Goal: Book appointment/travel/reservation

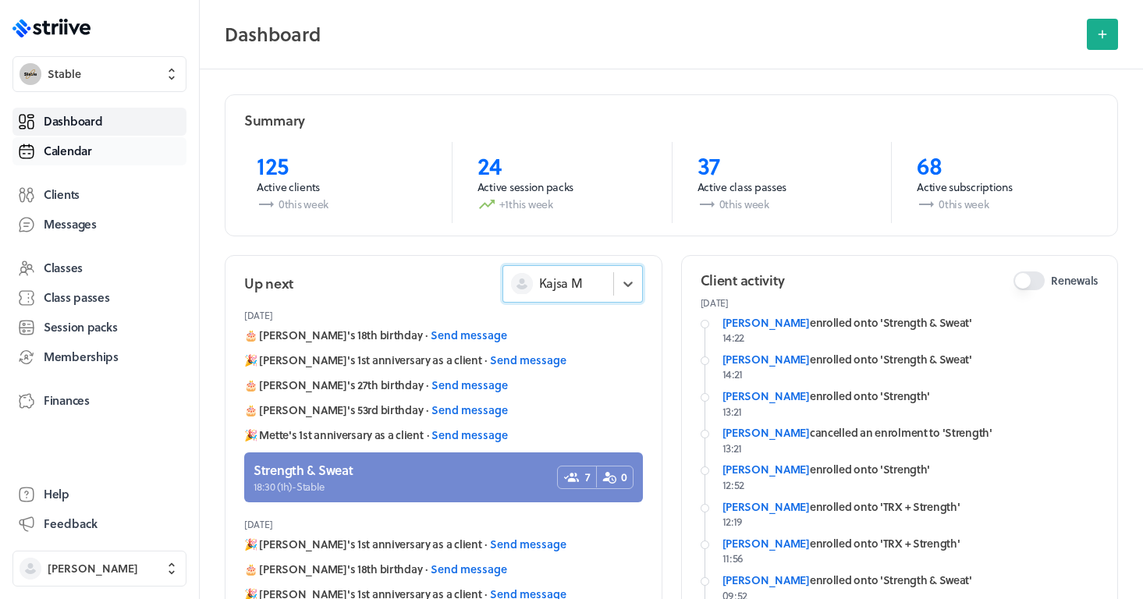
click at [86, 160] on link "Calendar" at bounding box center [99, 151] width 174 height 28
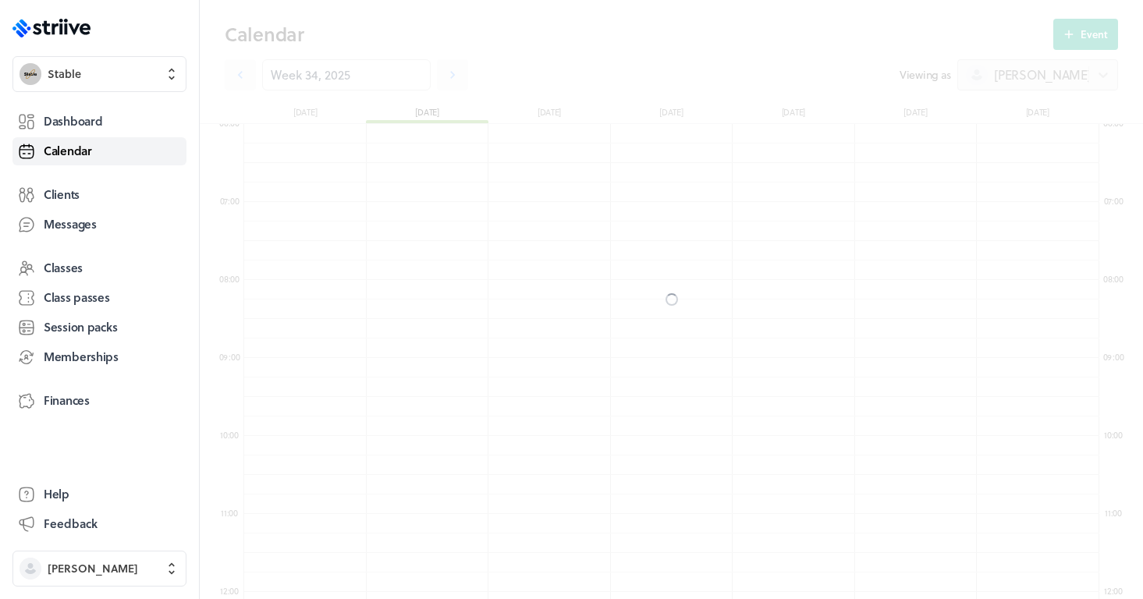
scroll to position [1872, 855]
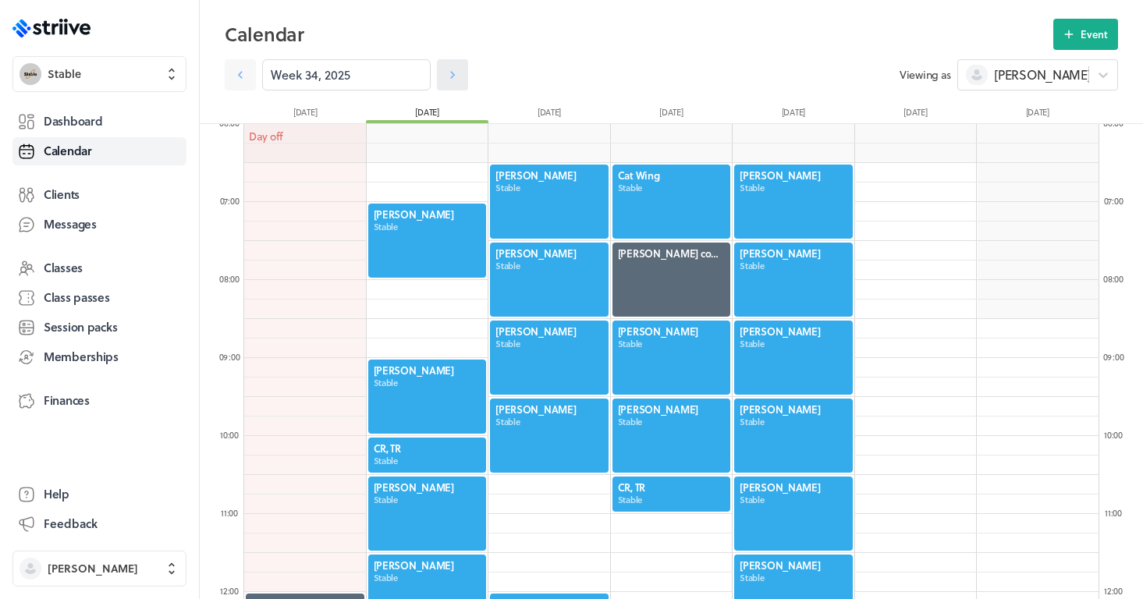
click at [453, 76] on icon at bounding box center [452, 75] width 5 height 8
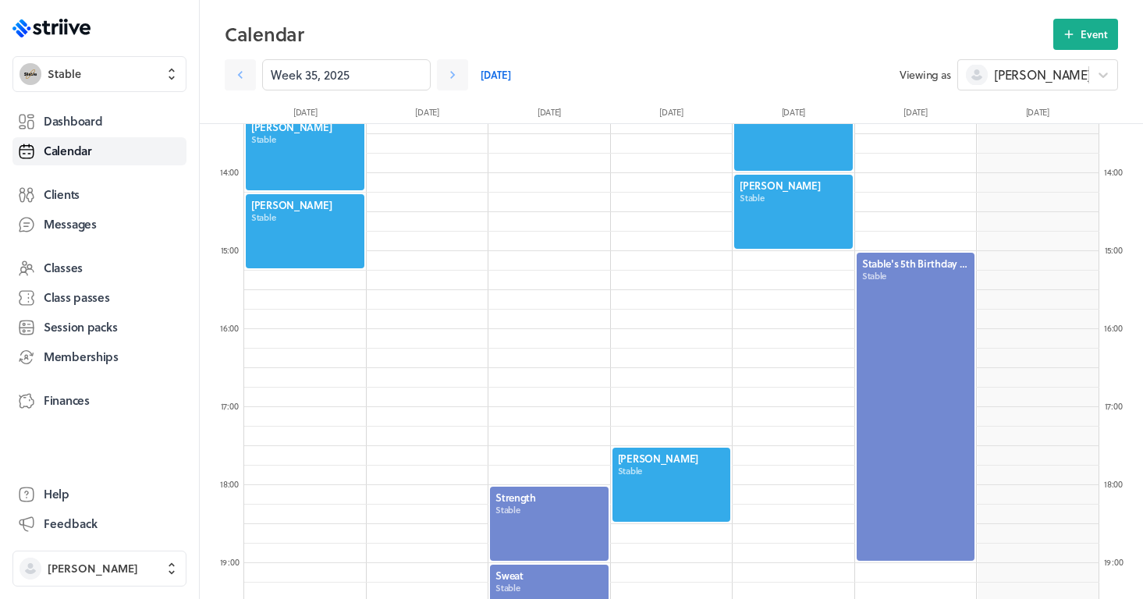
scroll to position [1043, 0]
click at [661, 471] on div at bounding box center [672, 484] width 122 height 77
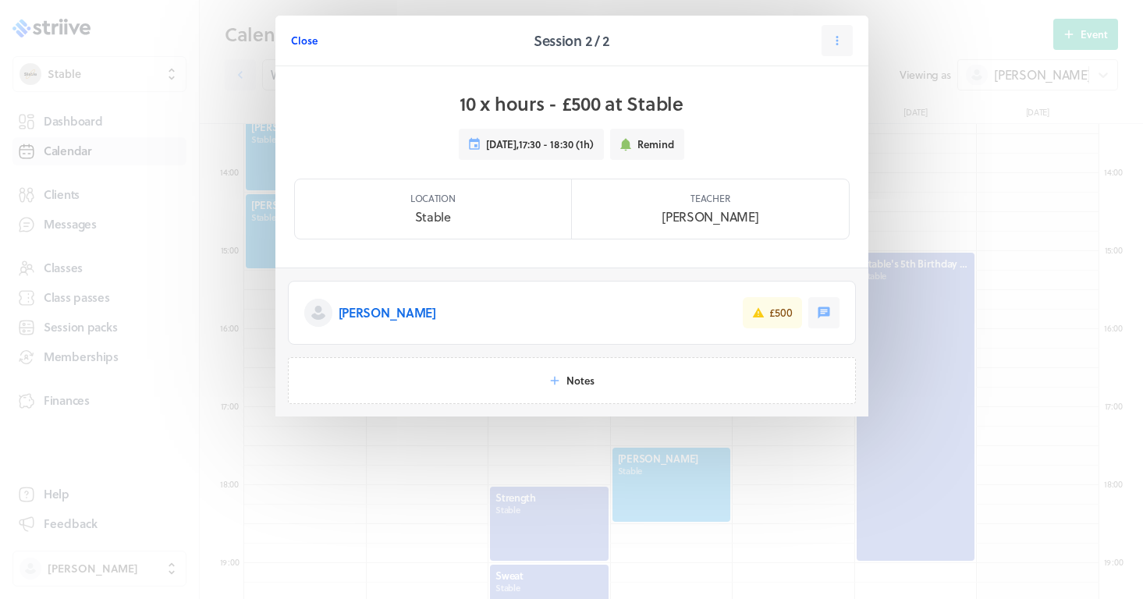
click at [316, 41] on span "Close" at bounding box center [304, 41] width 27 height 14
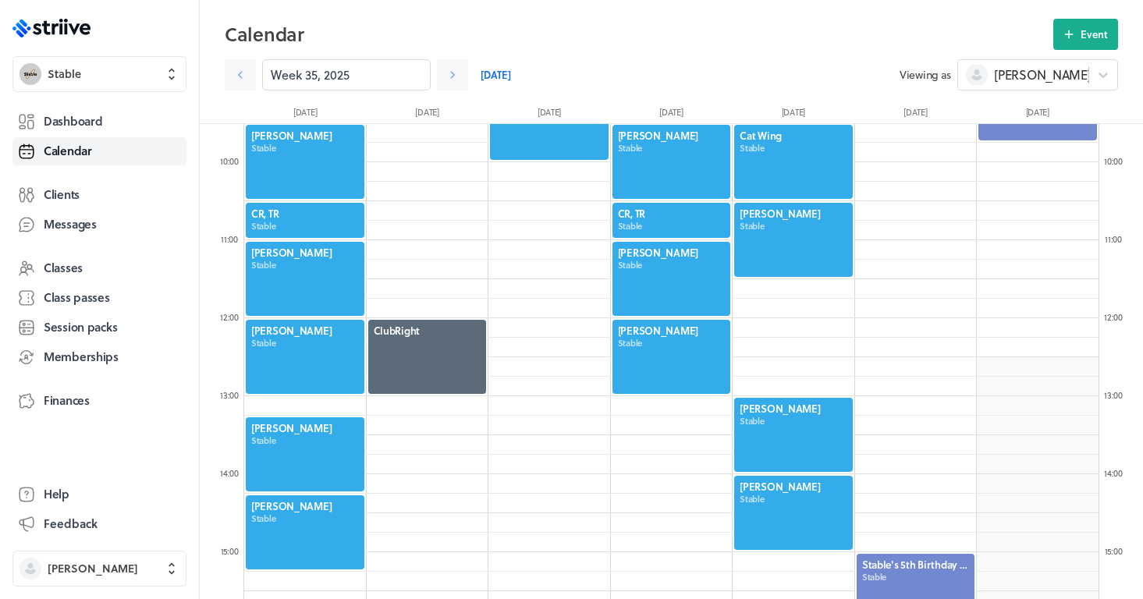
scroll to position [731, 0]
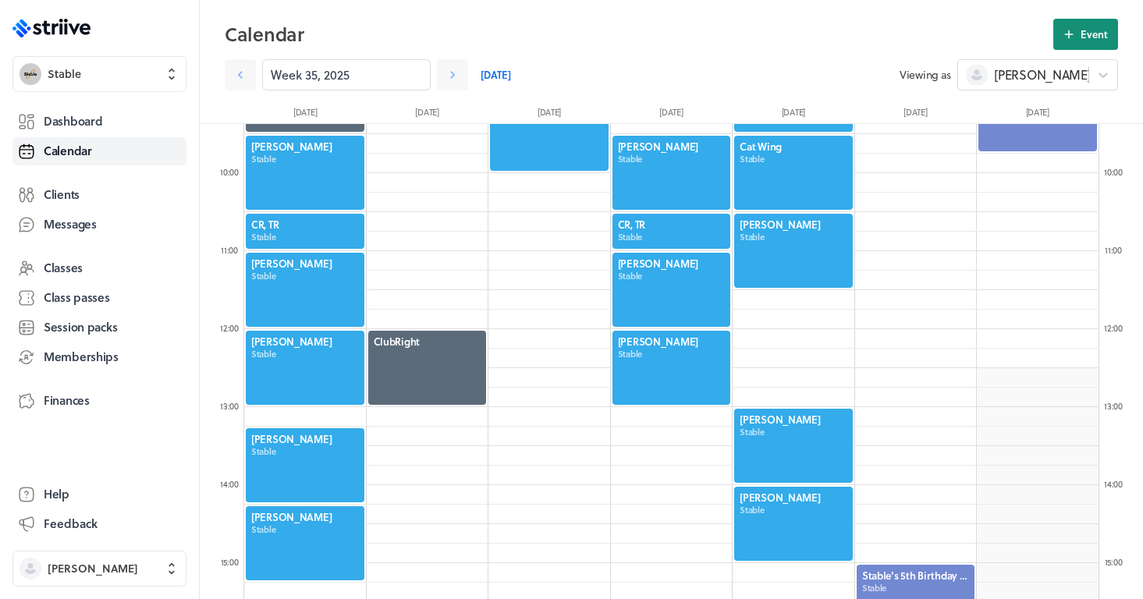
click at [1076, 44] on button "Event" at bounding box center [1085, 34] width 65 height 31
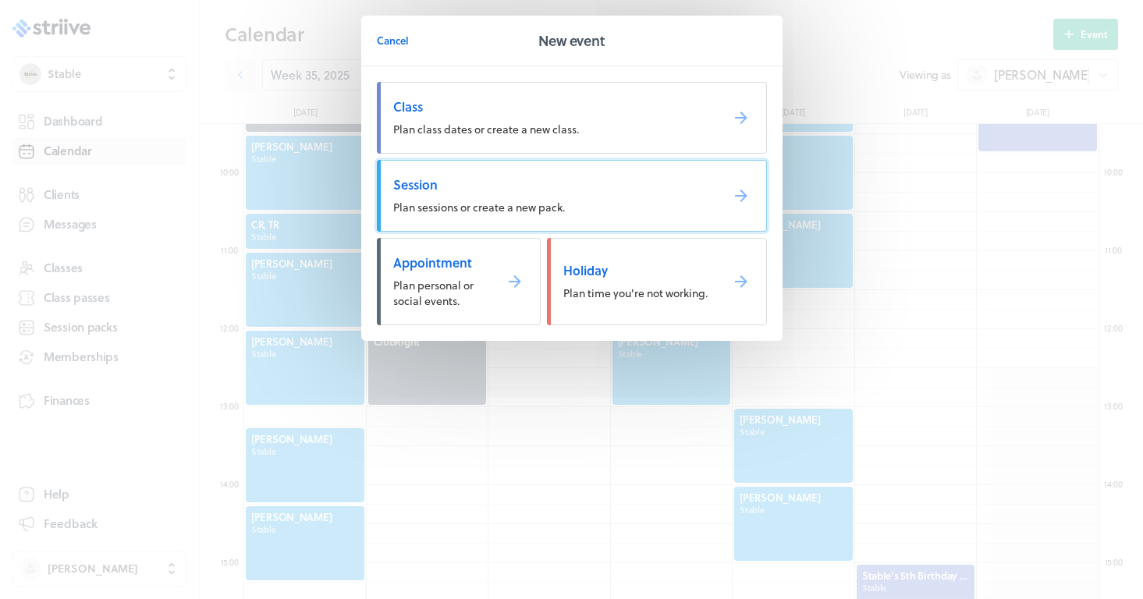
click at [559, 204] on span "Plan sessions or create a new pack." at bounding box center [479, 207] width 172 height 16
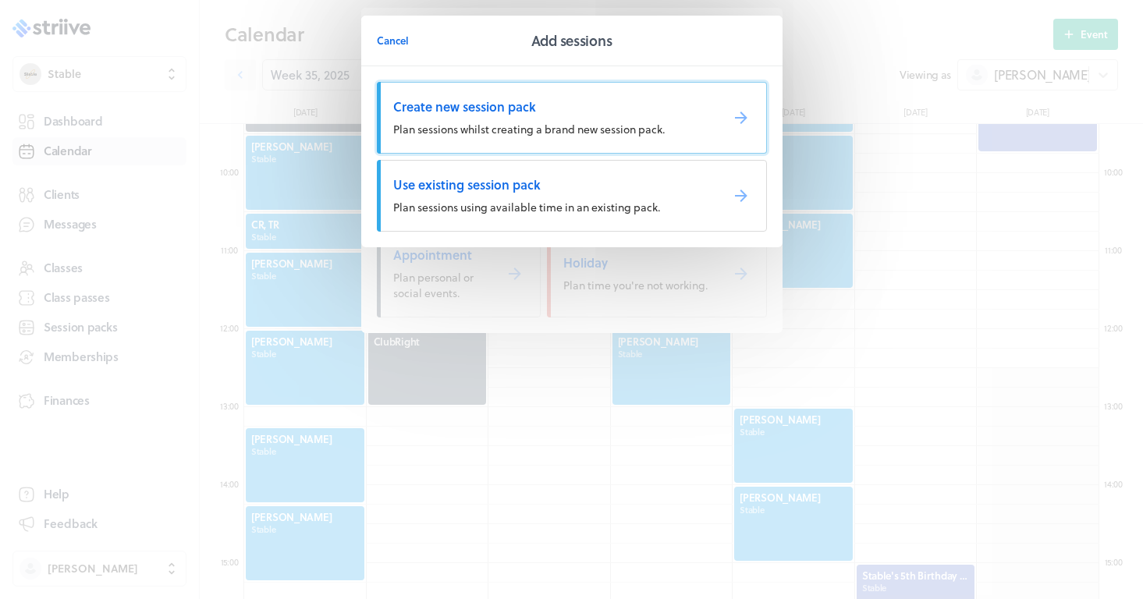
click at [518, 123] on span "Plan sessions whilst creating a brand new session pack." at bounding box center [528, 129] width 271 height 16
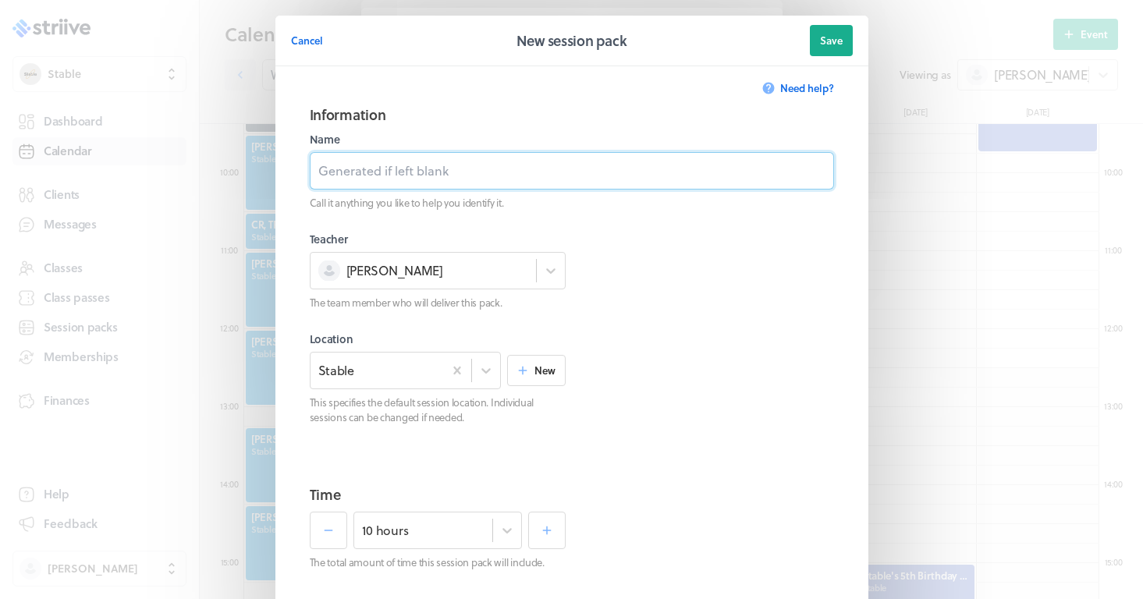
click at [420, 166] on input at bounding box center [572, 170] width 524 height 37
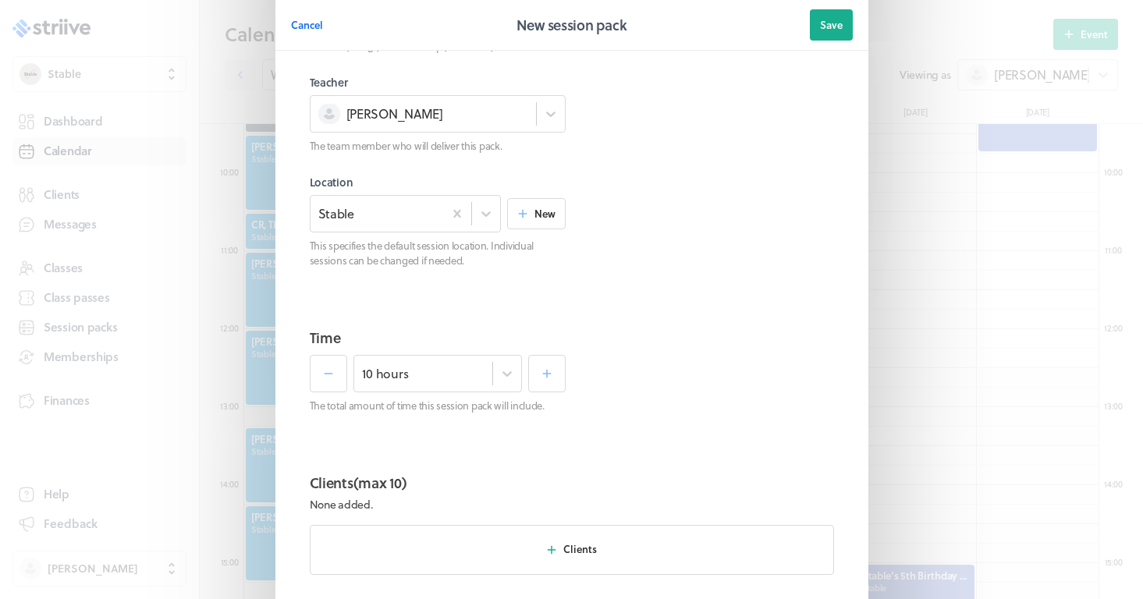
scroll to position [230, 0]
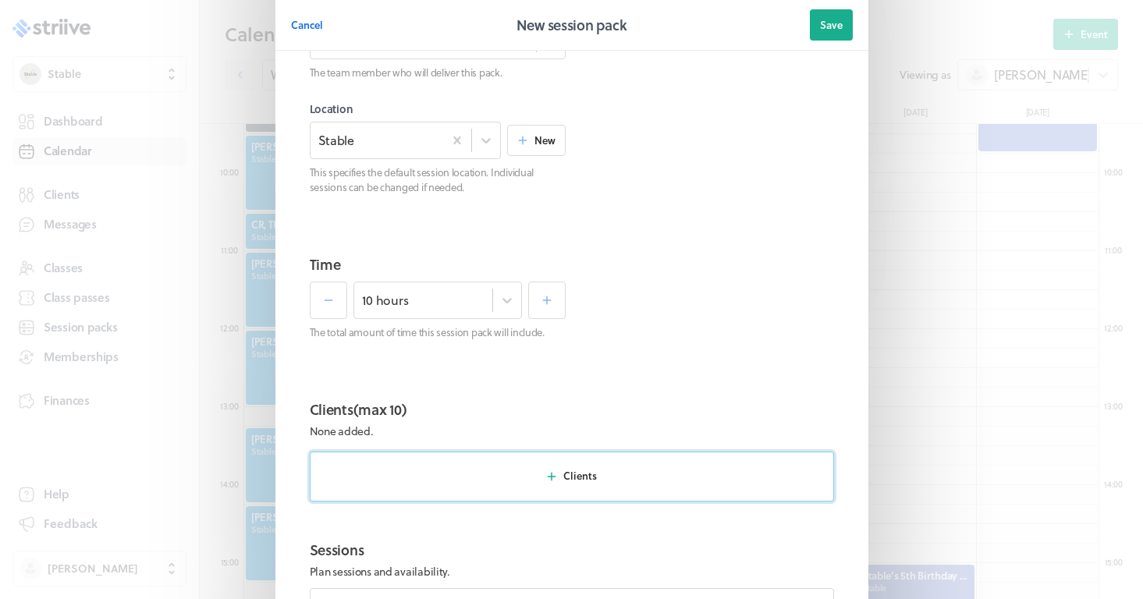
type input "1 x hours - £45"
click at [555, 476] on icon "button" at bounding box center [551, 476] width 14 height 14
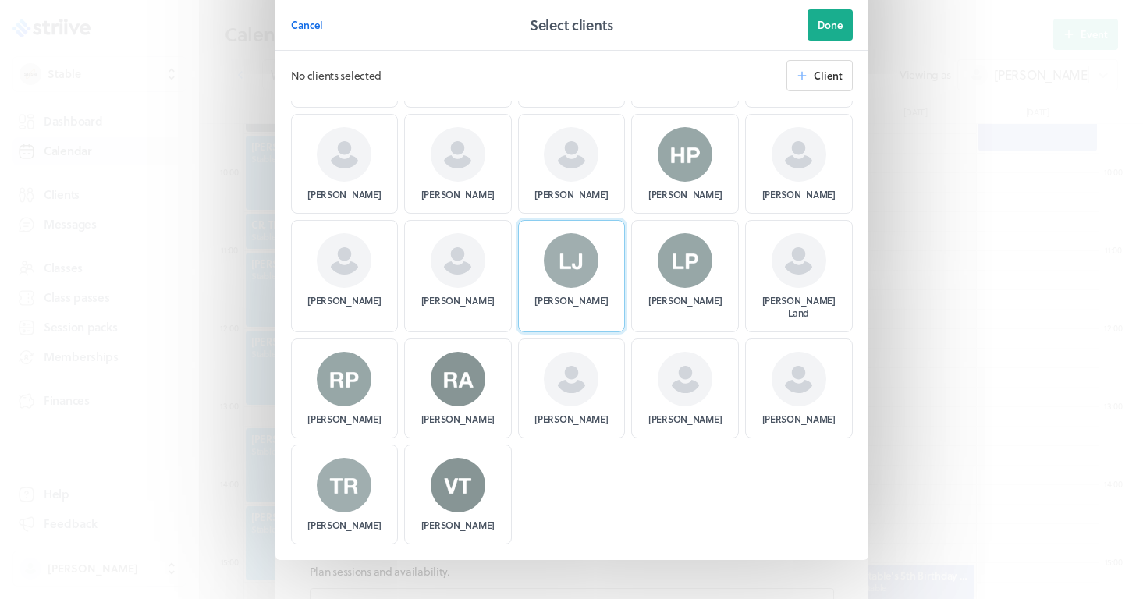
scroll to position [152, 0]
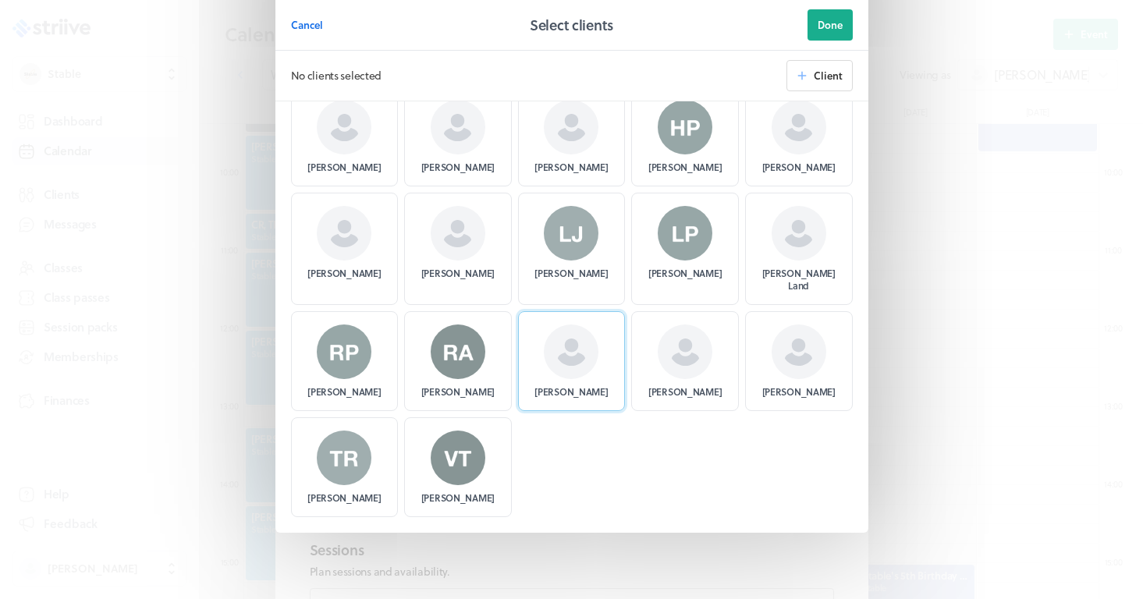
click at [588, 389] on p "[PERSON_NAME]" at bounding box center [570, 391] width 73 height 12
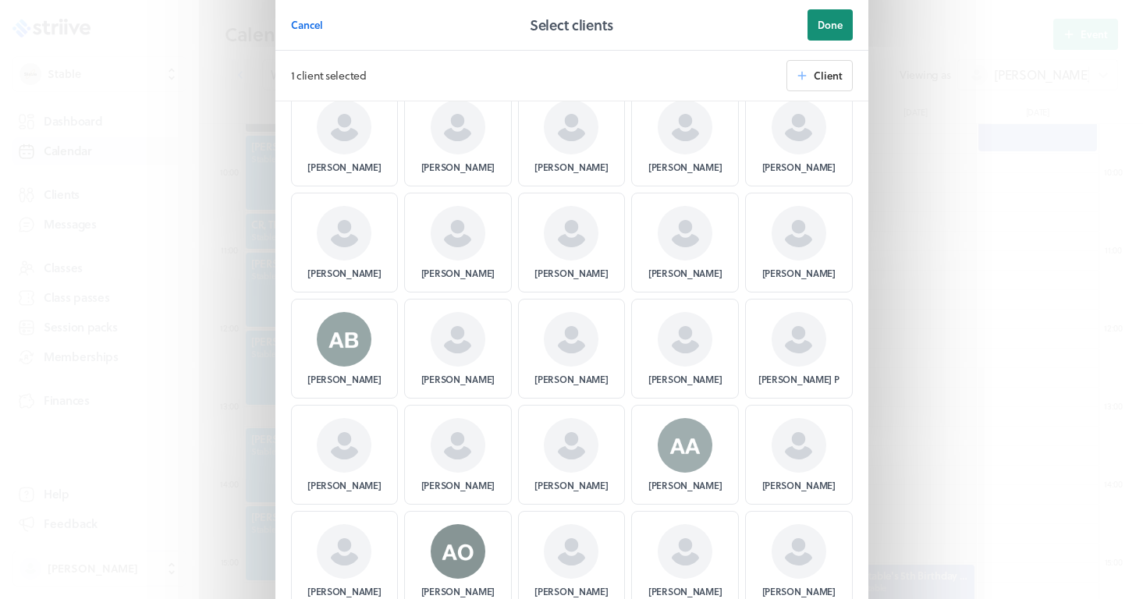
click at [836, 22] on span "Done" at bounding box center [829, 25] width 25 height 14
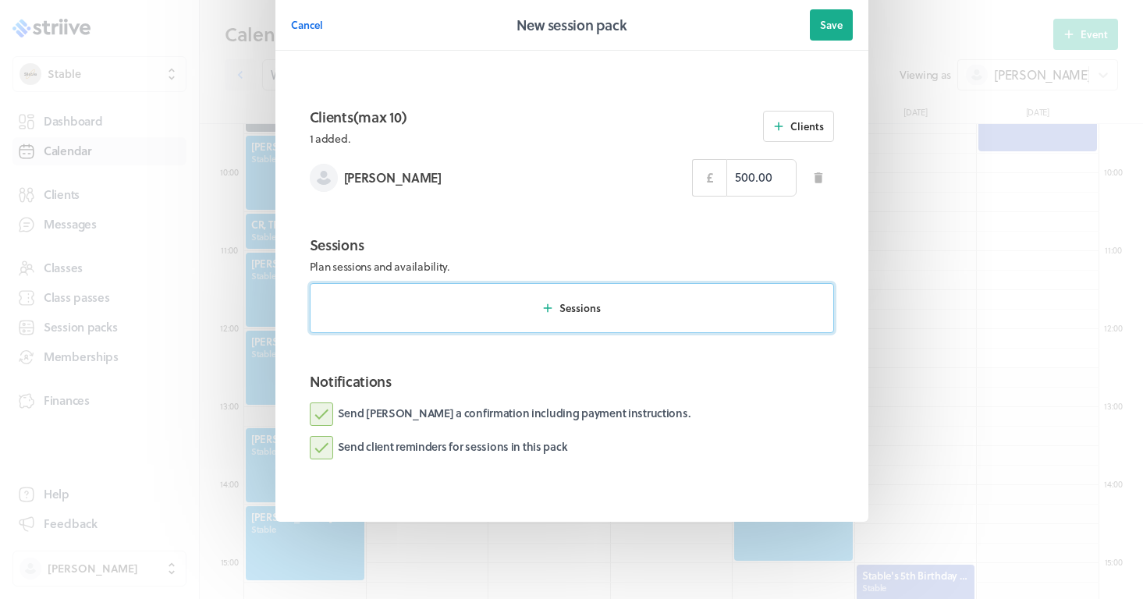
scroll to position [522, 0]
click at [612, 299] on button "Sessions" at bounding box center [572, 309] width 524 height 50
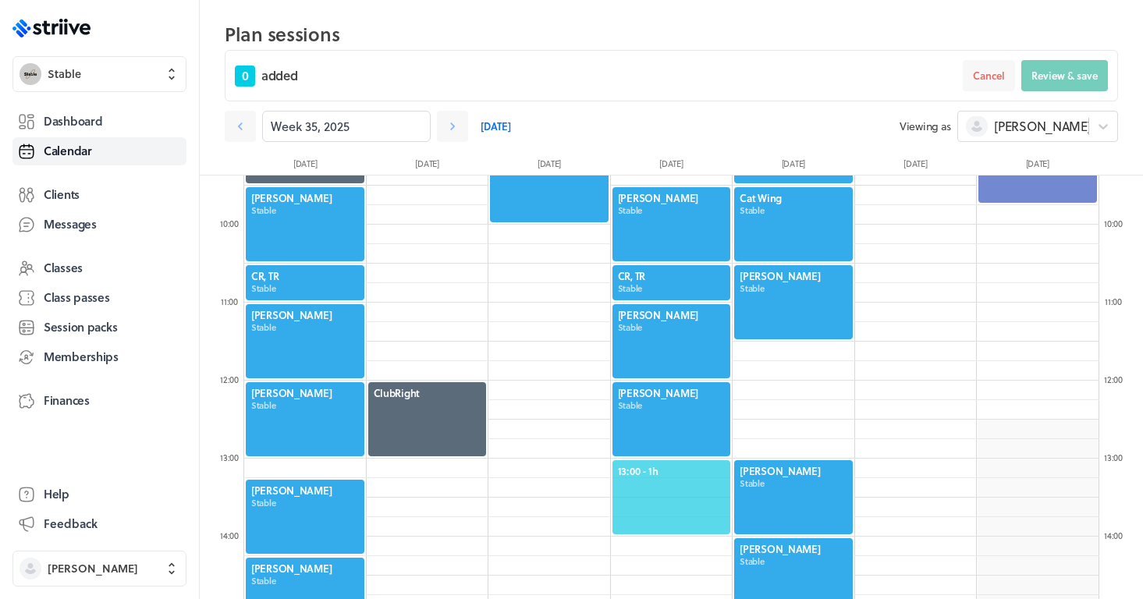
click at [653, 472] on span "13:00 - 1h" at bounding box center [672, 471] width 108 height 14
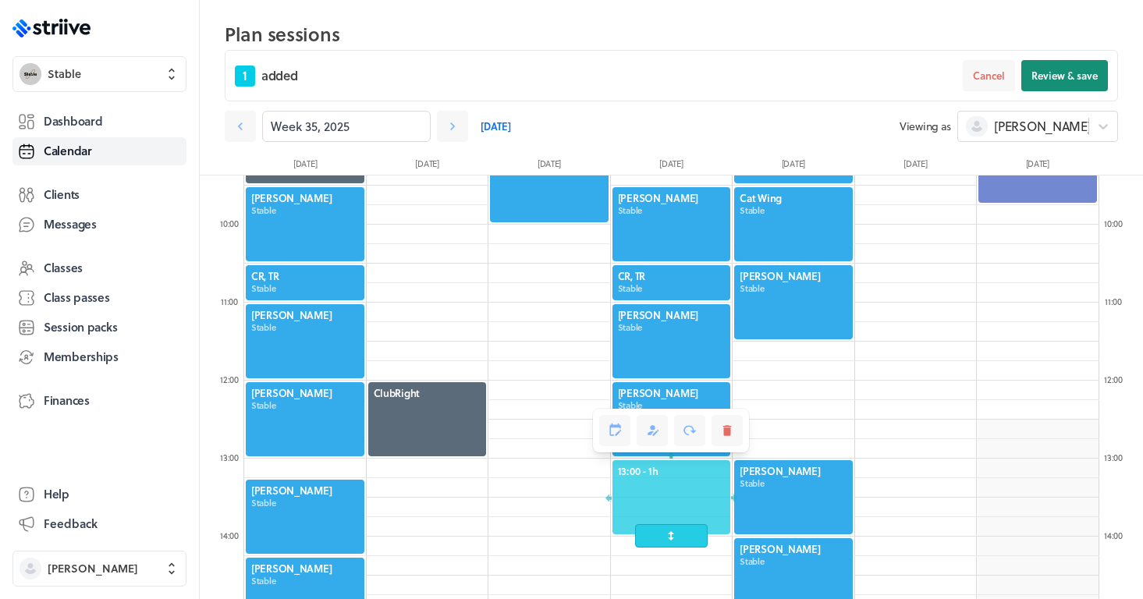
click at [1073, 73] on span "Review & save" at bounding box center [1064, 76] width 66 height 14
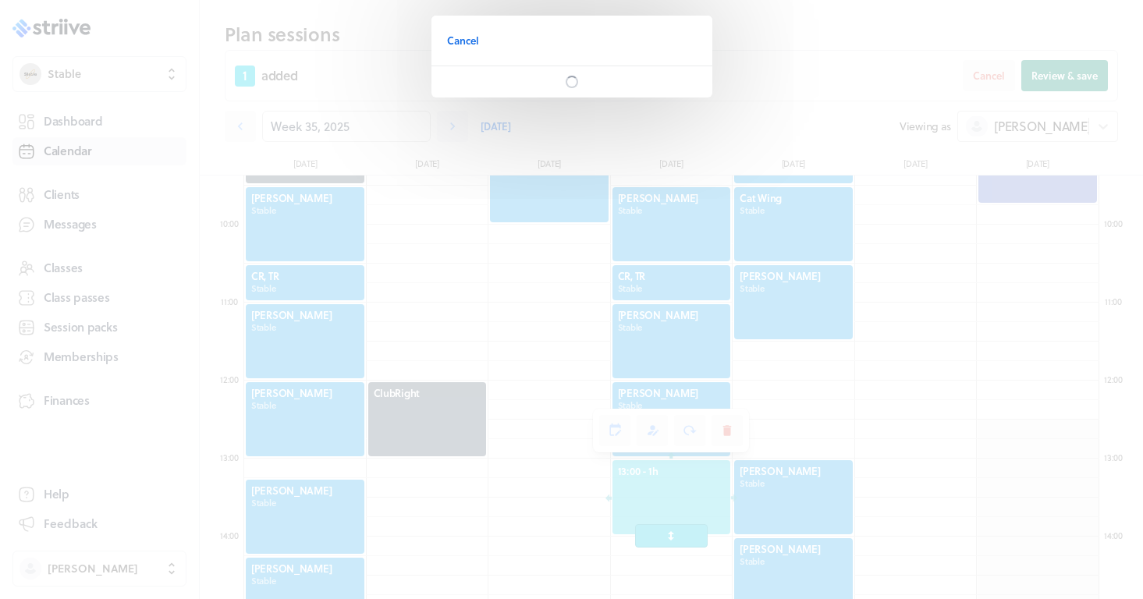
click at [1073, 73] on div "Cancel" at bounding box center [571, 87] width 1143 height 175
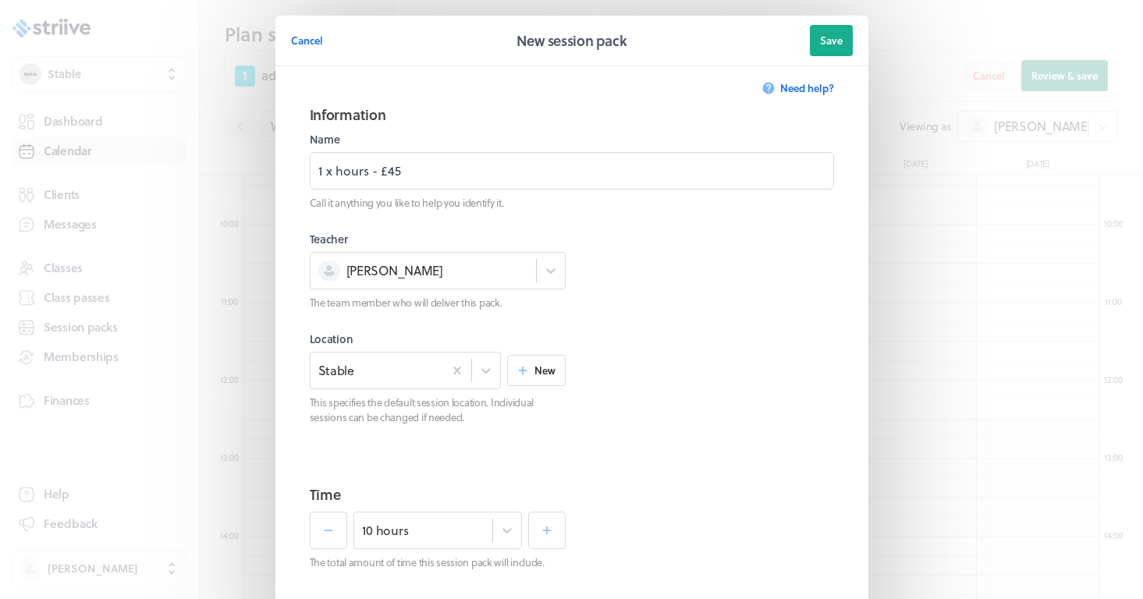
scroll to position [575, 0]
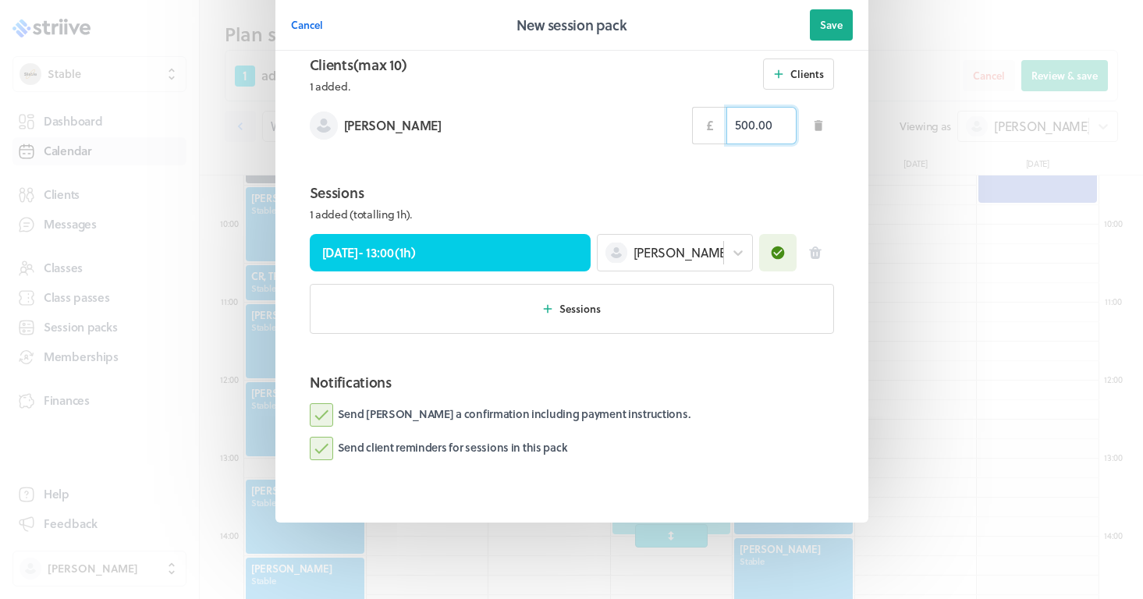
click at [771, 127] on input "500.00" at bounding box center [761, 125] width 70 height 37
type input "45.00"
click at [837, 24] on span "Save" at bounding box center [831, 25] width 23 height 14
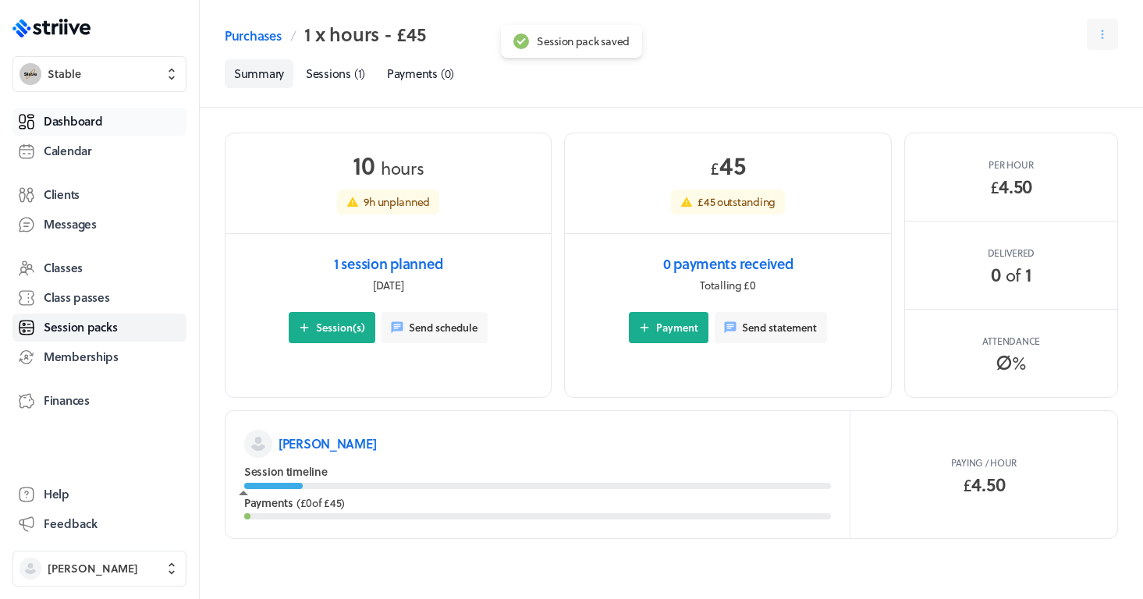
click at [98, 116] on span "Dashboard" at bounding box center [73, 121] width 58 height 16
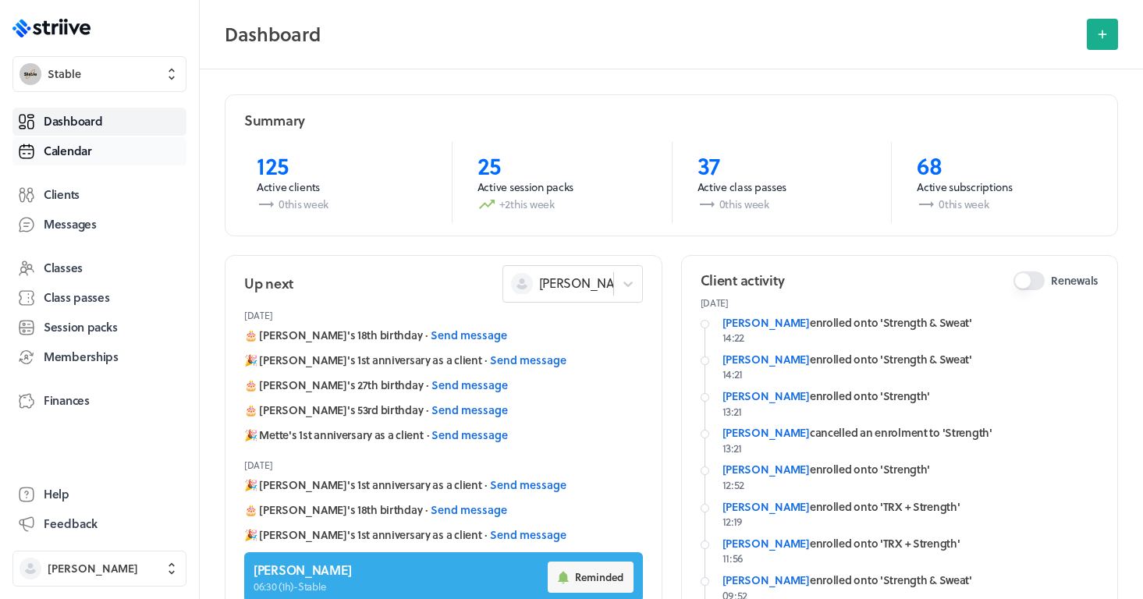
click at [84, 152] on span "Calendar" at bounding box center [68, 151] width 48 height 16
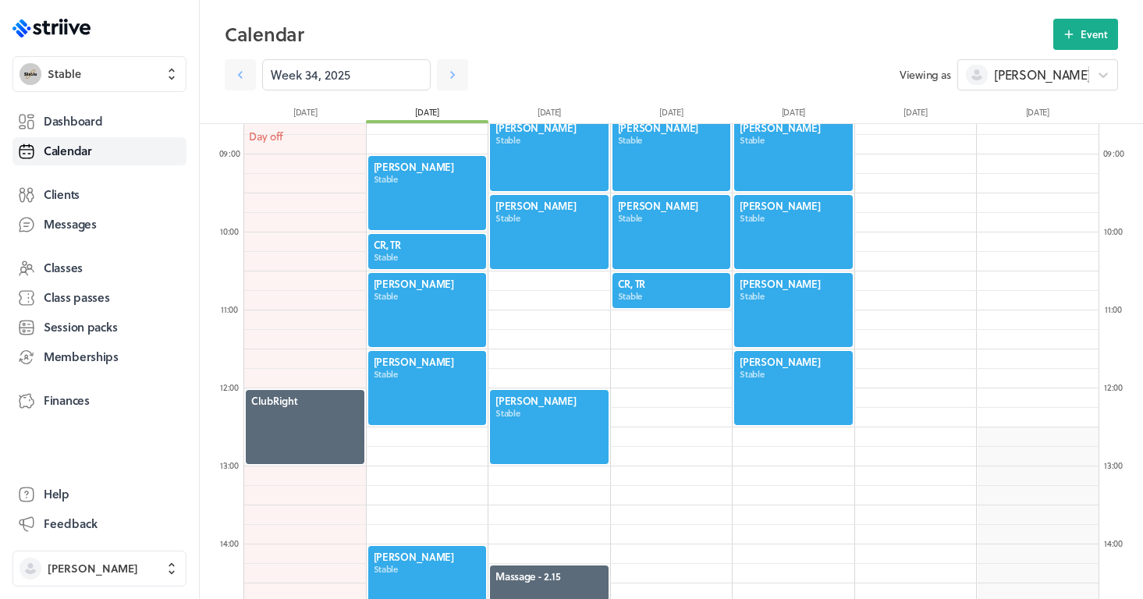
scroll to position [686, 0]
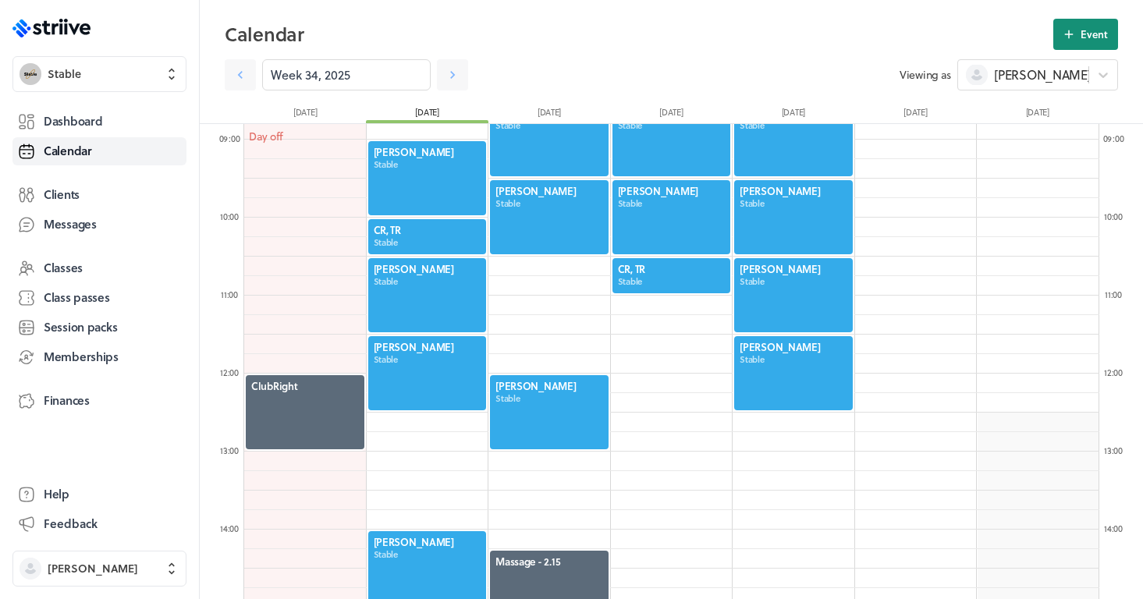
click at [1086, 31] on span "Event" at bounding box center [1093, 34] width 27 height 14
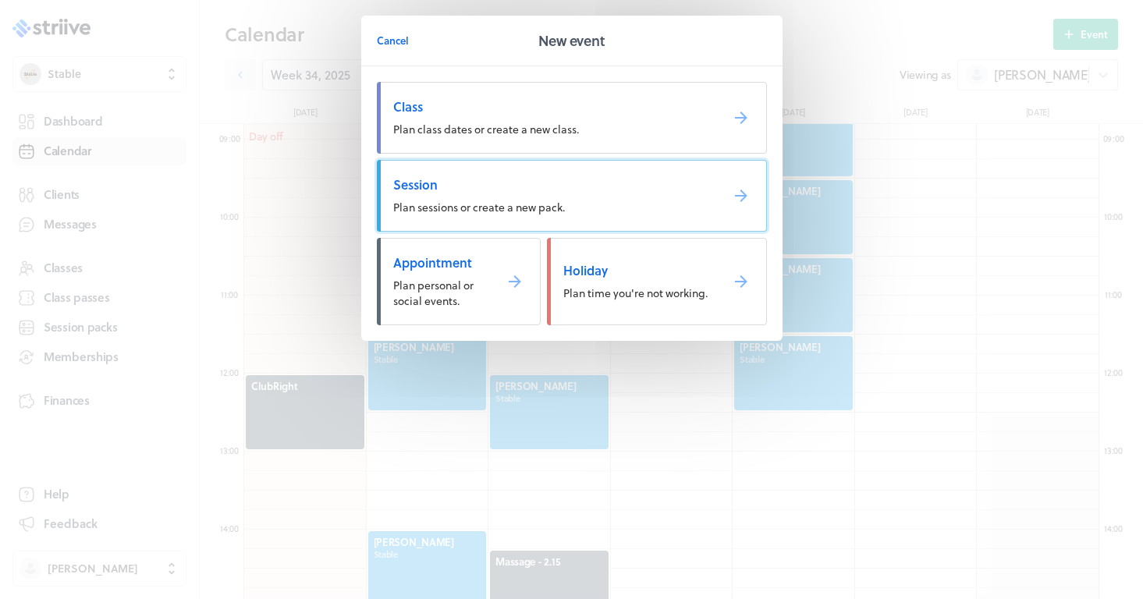
click at [468, 190] on span "Session" at bounding box center [550, 184] width 314 height 17
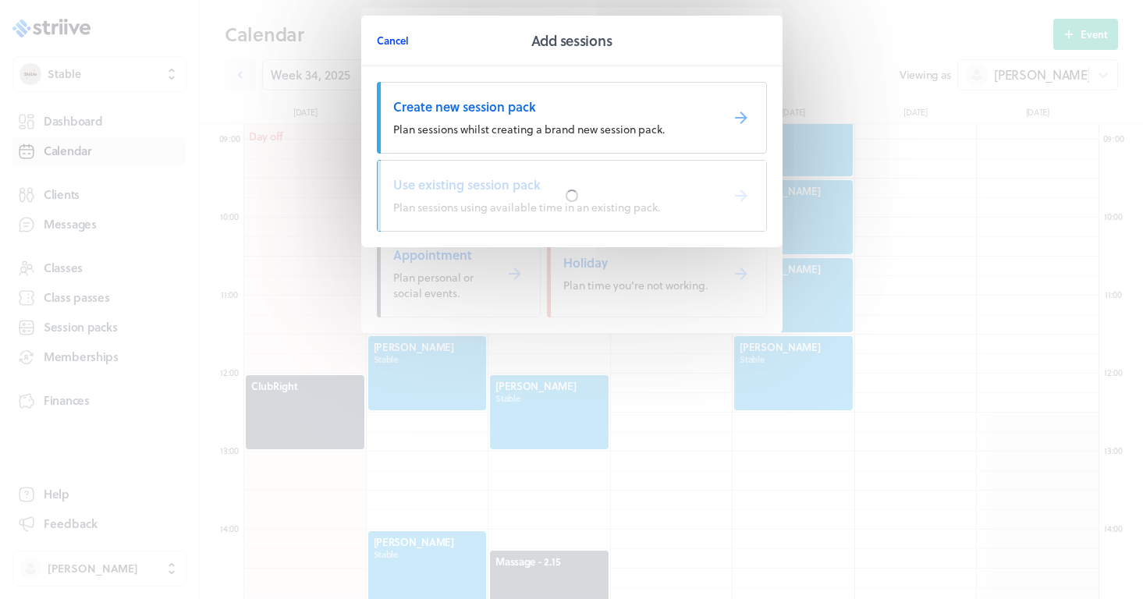
click at [392, 41] on span "Cancel" at bounding box center [393, 41] width 32 height 14
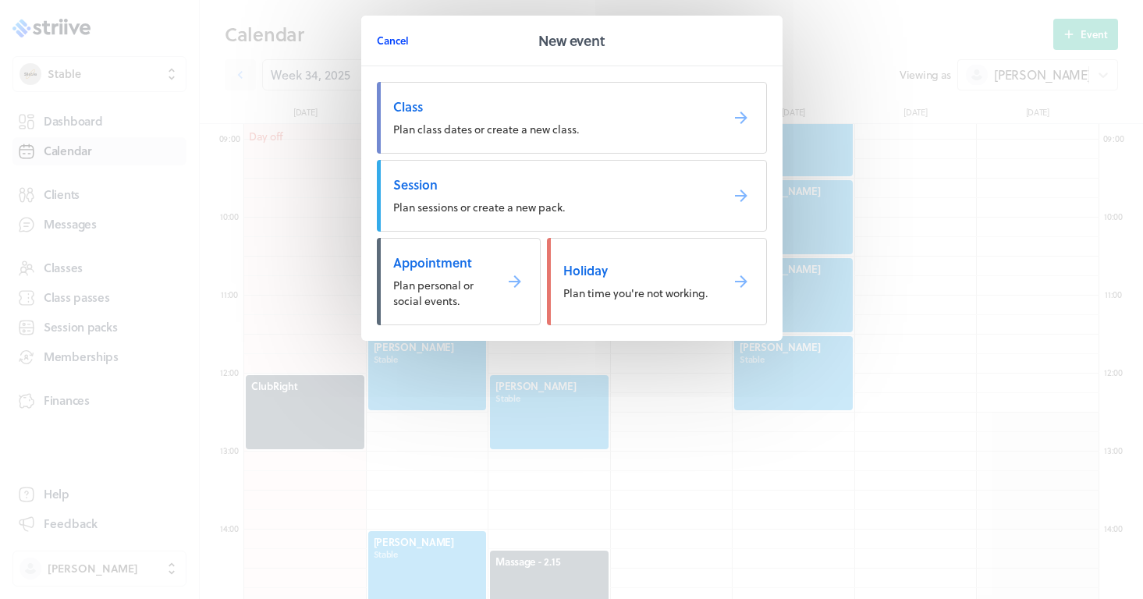
click at [388, 39] on span "Cancel" at bounding box center [393, 41] width 32 height 14
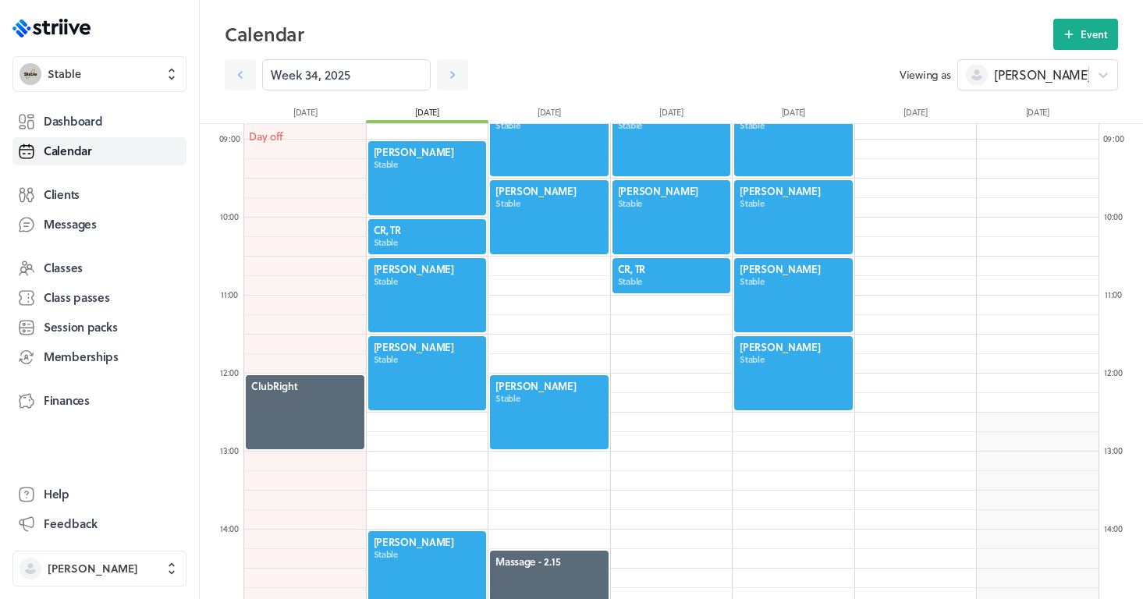
click at [388, 41] on h2 "Calendar" at bounding box center [639, 34] width 828 height 31
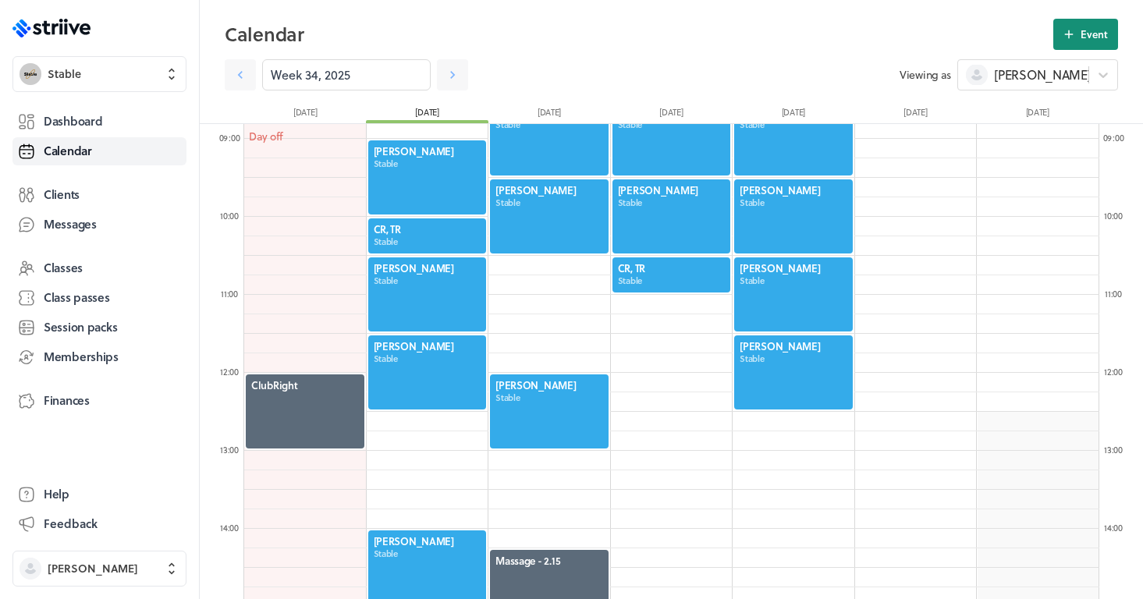
scroll to position [614, 0]
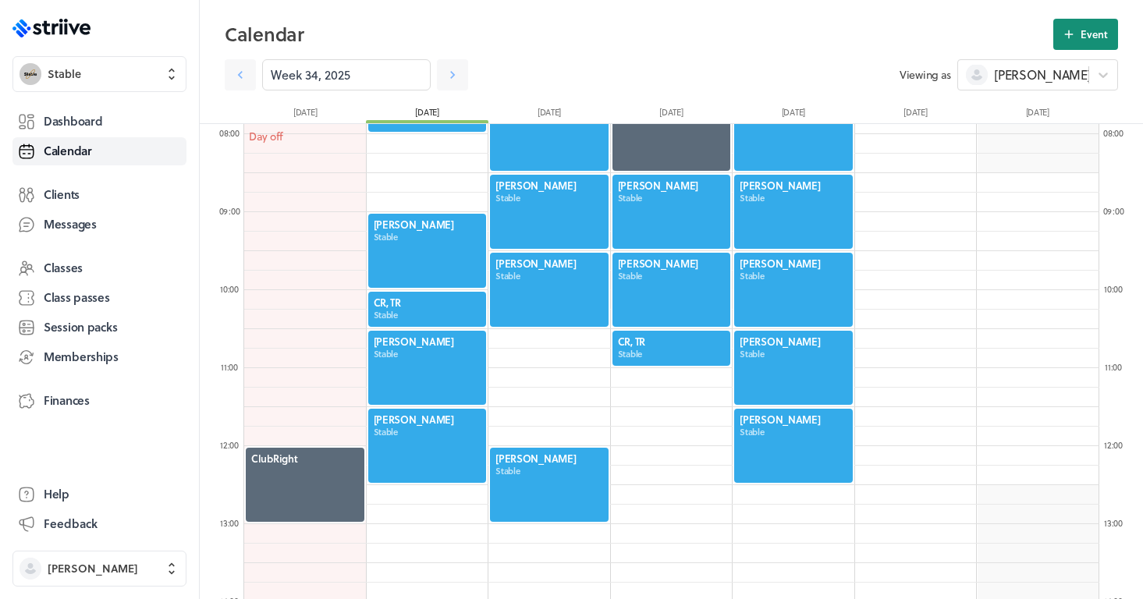
click at [1080, 48] on button "Event" at bounding box center [1085, 34] width 65 height 31
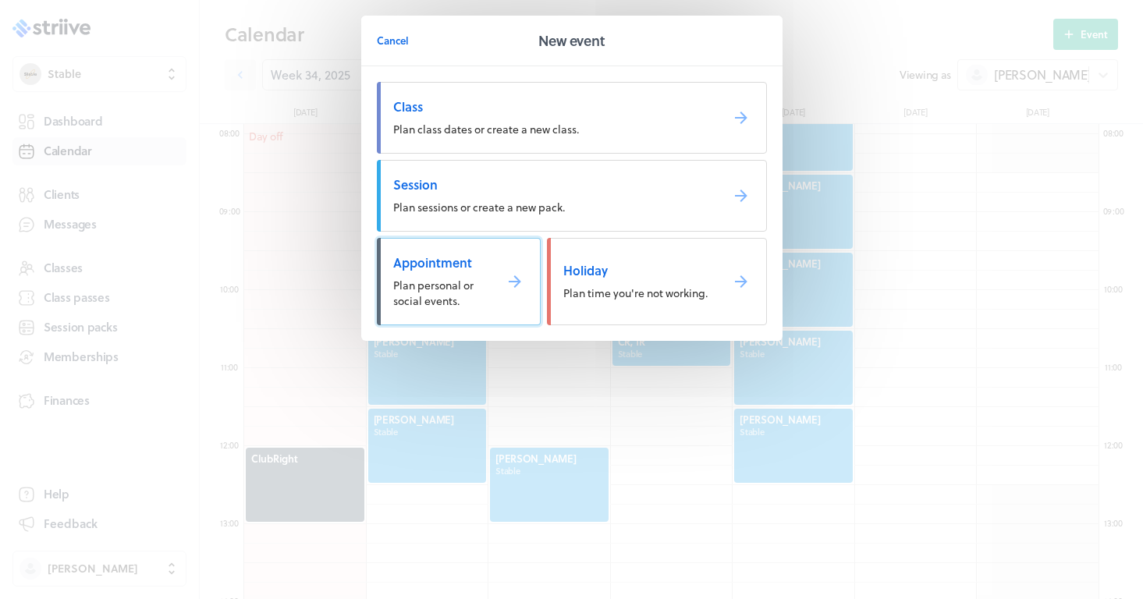
click at [489, 280] on link "Appointment Plan personal or social events." at bounding box center [459, 281] width 164 height 87
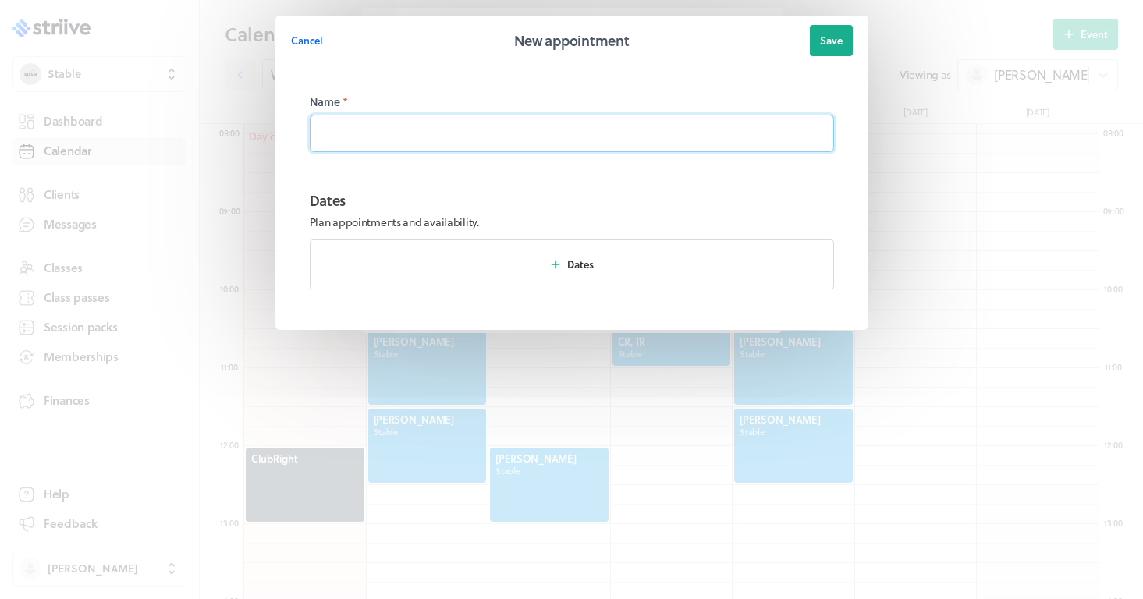
click at [470, 126] on input at bounding box center [572, 133] width 524 height 37
type input "[PERSON_NAME] - 11am"
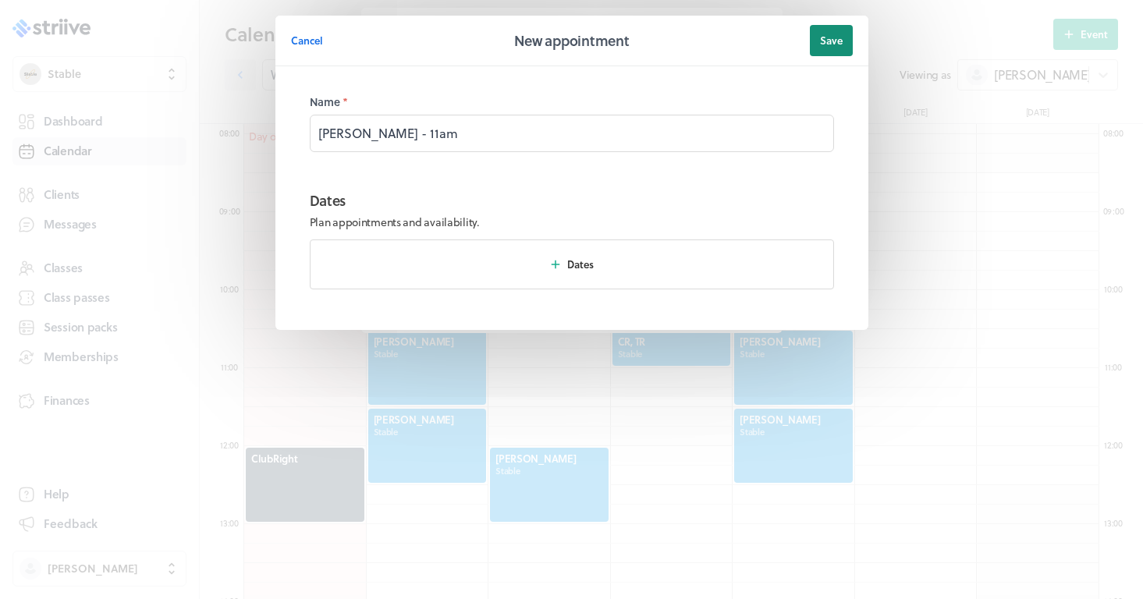
click at [838, 41] on span "Save" at bounding box center [831, 41] width 23 height 14
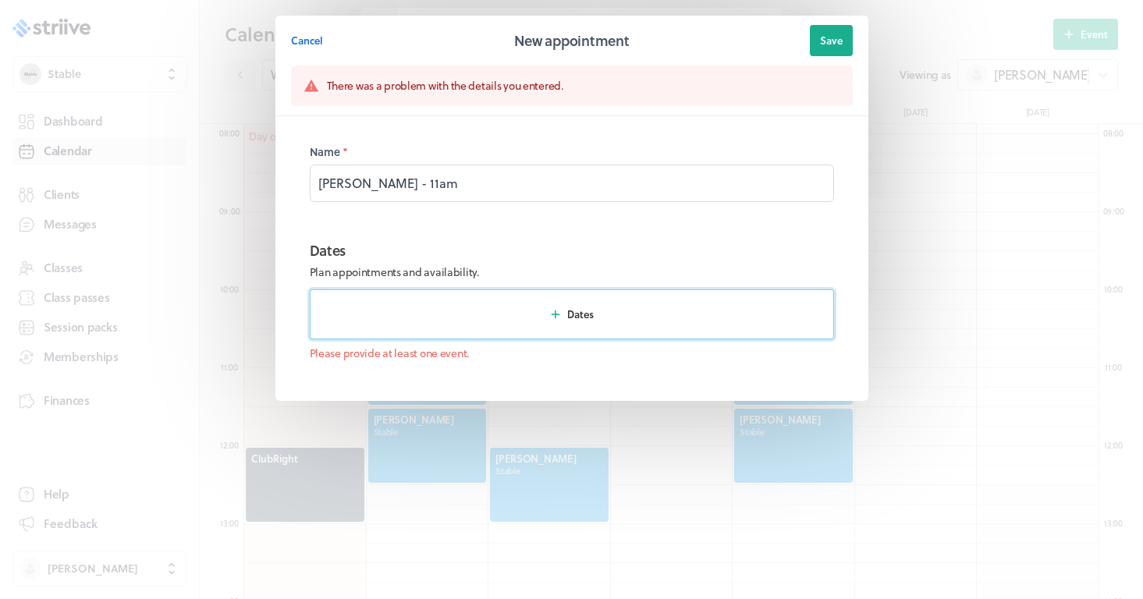
click at [613, 317] on button "Dates" at bounding box center [572, 314] width 524 height 50
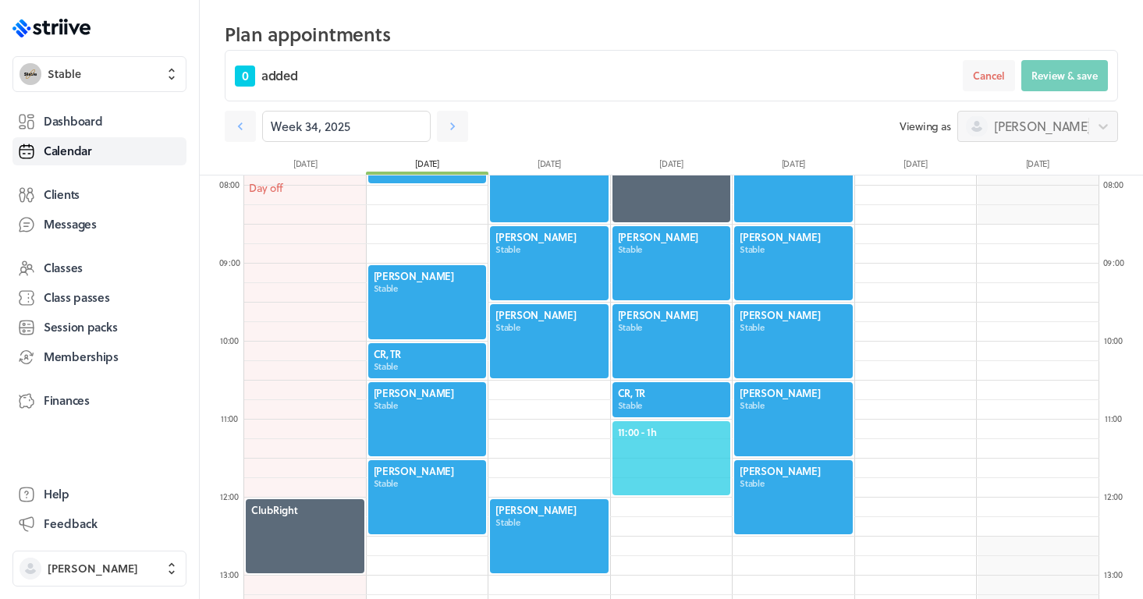
click at [664, 433] on span "11:00 - 1h" at bounding box center [672, 432] width 108 height 14
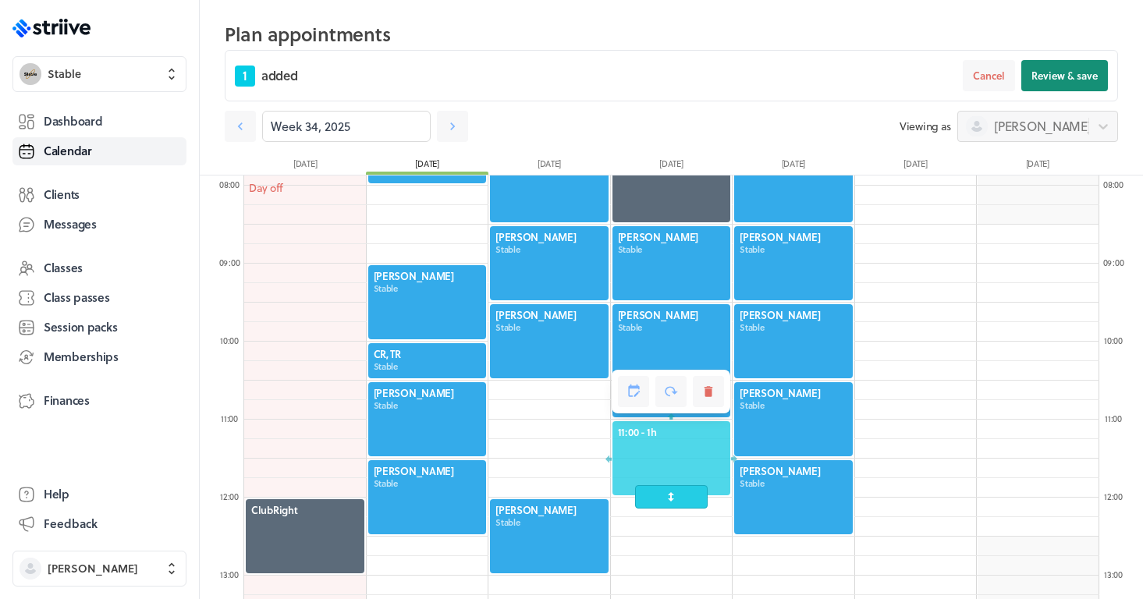
click at [1088, 75] on span "Review & save" at bounding box center [1064, 76] width 66 height 14
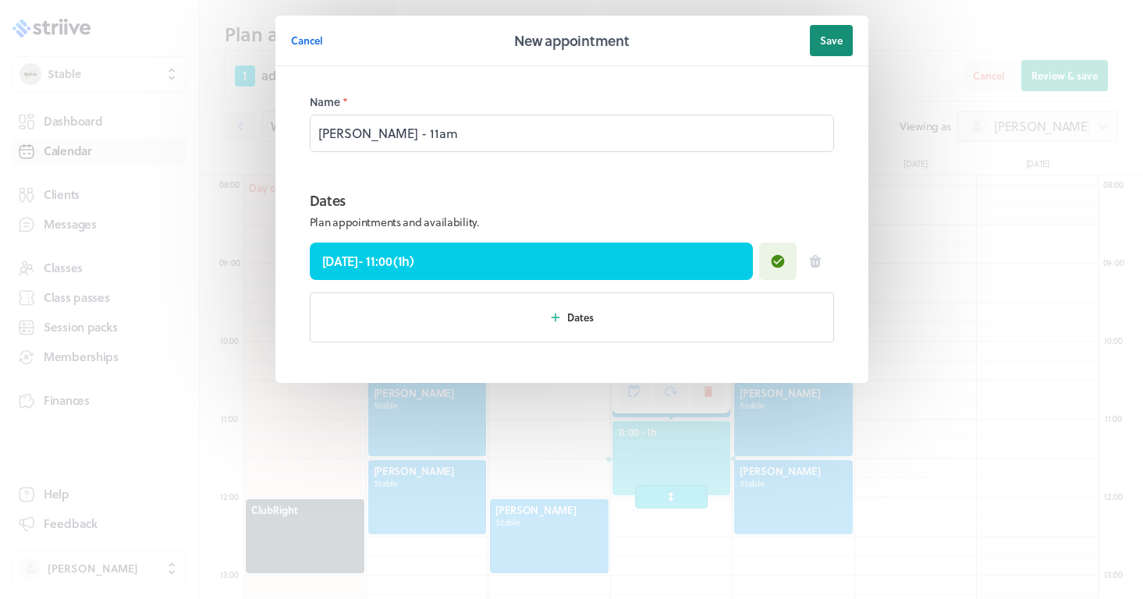
click at [838, 45] on span "Save" at bounding box center [831, 41] width 23 height 14
